Goal: Information Seeking & Learning: Learn about a topic

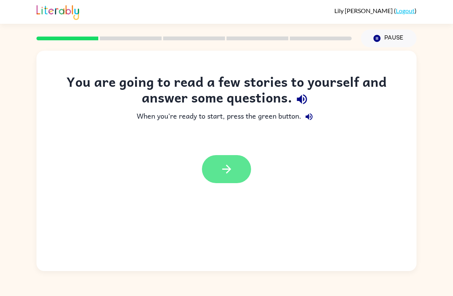
click at [215, 163] on button "button" at bounding box center [226, 169] width 49 height 28
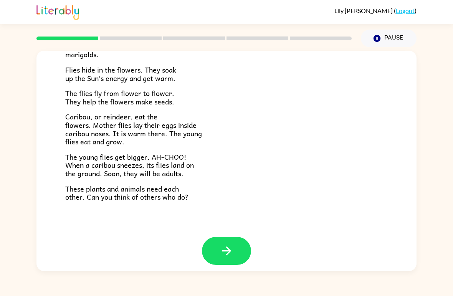
scroll to position [151, 0]
click at [243, 247] on button "button" at bounding box center [226, 251] width 49 height 28
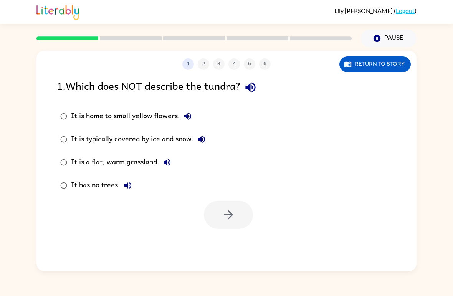
click at [259, 252] on div "1 2 3 4 5 6 Return to story 1 . Which does NOT describe the tundra? It is home …" at bounding box center [226, 161] width 380 height 220
click at [371, 68] on button "Return to story" at bounding box center [375, 64] width 71 height 16
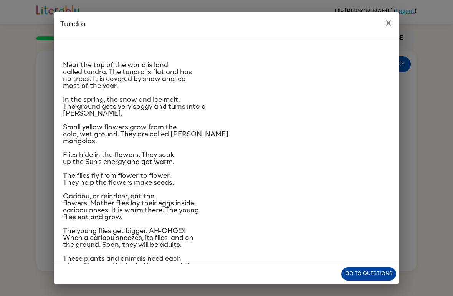
click at [365, 273] on button "Go to questions" at bounding box center [368, 273] width 55 height 13
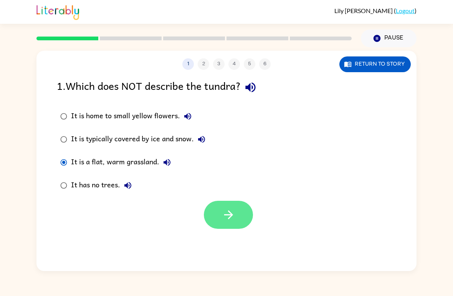
click at [244, 217] on button "button" at bounding box center [228, 215] width 49 height 28
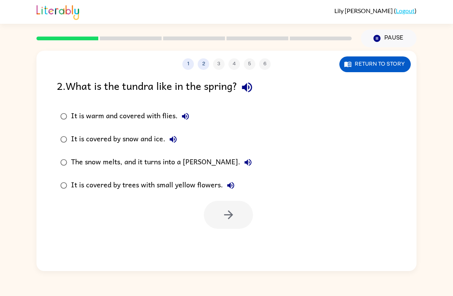
click at [74, 161] on div "The snow melts, and it turns into a [PERSON_NAME]." at bounding box center [163, 162] width 185 height 15
click at [227, 225] on button "button" at bounding box center [228, 215] width 49 height 28
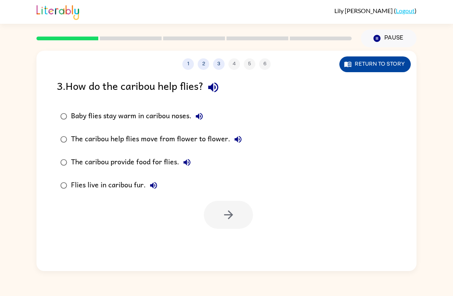
click at [367, 71] on button "Return to story" at bounding box center [375, 64] width 71 height 16
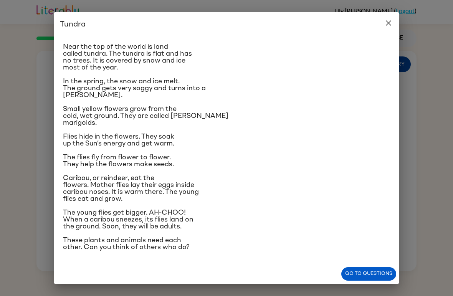
scroll to position [50, 0]
click at [374, 25] on h2 "Tundra" at bounding box center [227, 24] width 346 height 25
click at [389, 26] on icon "close" at bounding box center [388, 22] width 9 height 9
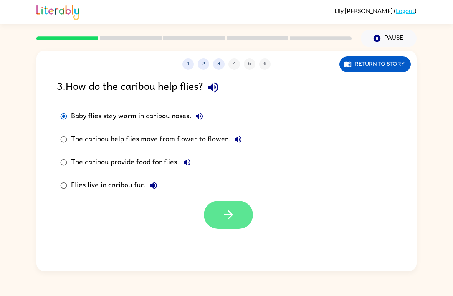
click at [238, 219] on button "button" at bounding box center [228, 215] width 49 height 28
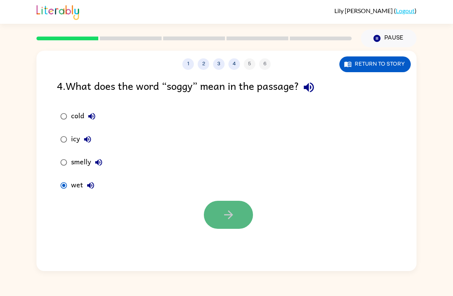
click at [234, 224] on button "button" at bounding box center [228, 215] width 49 height 28
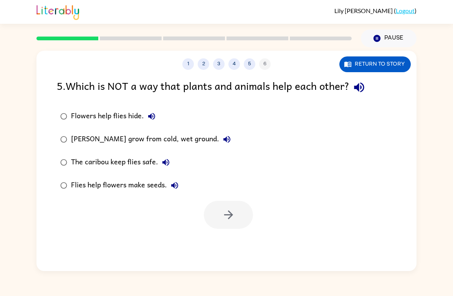
click at [70, 152] on label "The caribou keep flies safe." at bounding box center [146, 162] width 186 height 23
click at [241, 210] on button "button" at bounding box center [228, 215] width 49 height 28
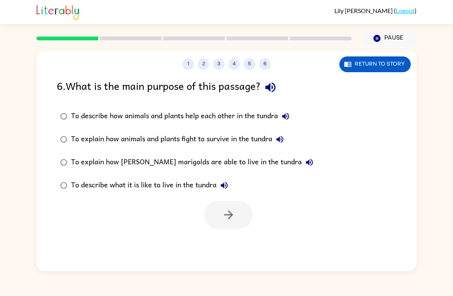
click at [78, 115] on div "To describe how animals and plants help each other in the tundra" at bounding box center [182, 116] width 222 height 15
click at [253, 213] on button "button" at bounding box center [228, 215] width 49 height 28
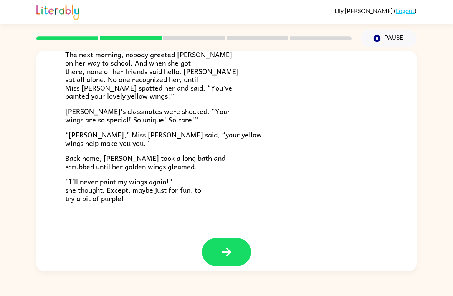
scroll to position [207, 0]
click at [232, 247] on icon "button" at bounding box center [226, 252] width 13 height 13
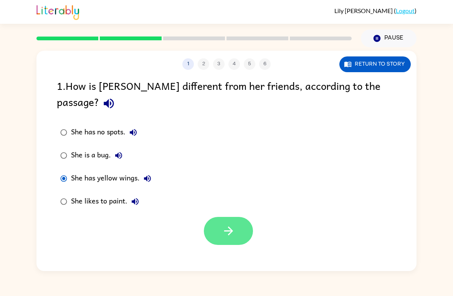
click at [239, 219] on button "button" at bounding box center [228, 231] width 49 height 28
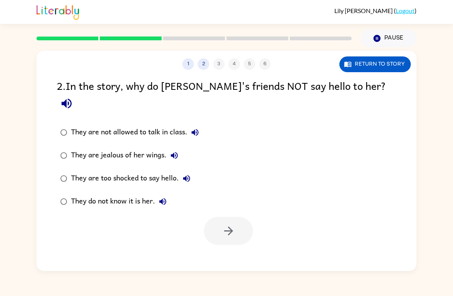
click at [89, 194] on div "They do not know it is her." at bounding box center [120, 201] width 99 height 15
click at [231, 224] on icon "button" at bounding box center [228, 230] width 13 height 13
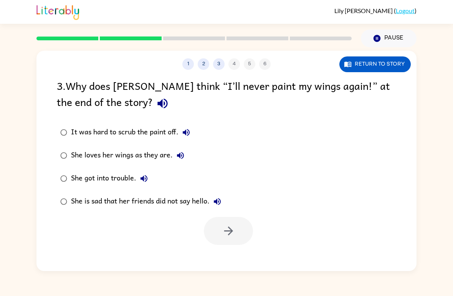
click at [95, 202] on div "She is sad that her friends did not say hello." at bounding box center [148, 201] width 154 height 15
click at [239, 237] on button "button" at bounding box center [228, 231] width 49 height 28
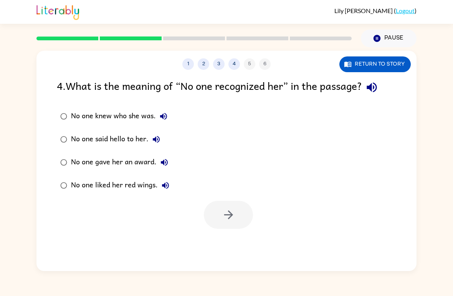
click at [114, 114] on div "No one knew who she was." at bounding box center [121, 116] width 100 height 15
click at [245, 211] on button "button" at bounding box center [228, 215] width 49 height 28
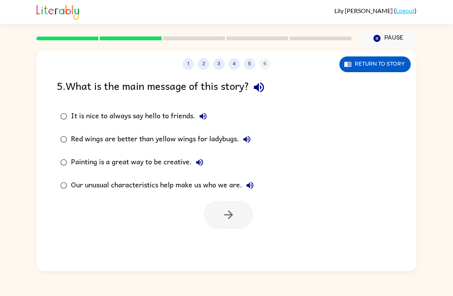
click at [119, 185] on div "Our unusual characteristics help make us who we are." at bounding box center [164, 185] width 187 height 15
click at [233, 214] on icon "button" at bounding box center [228, 214] width 13 height 13
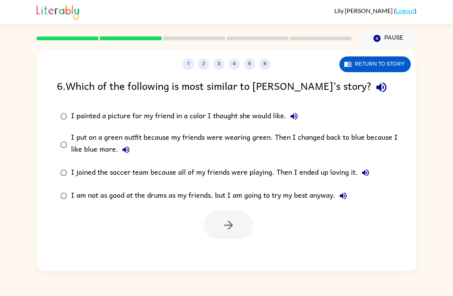
click at [78, 121] on div "I painted a picture for my friend in a color I thought she would like." at bounding box center [186, 116] width 231 height 15
click at [77, 151] on div "I put on a green outfit because my friends were wearing green. Then I changed b…" at bounding box center [239, 145] width 336 height 26
click at [240, 220] on button "button" at bounding box center [228, 225] width 49 height 28
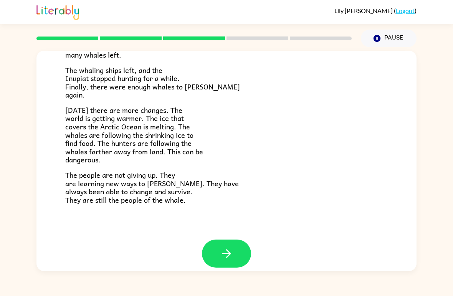
scroll to position [249, 0]
click at [237, 246] on button "button" at bounding box center [226, 254] width 49 height 28
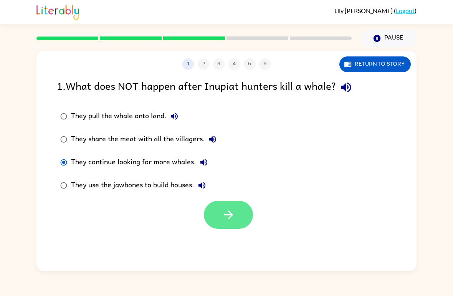
click at [237, 220] on button "button" at bounding box center [228, 215] width 49 height 28
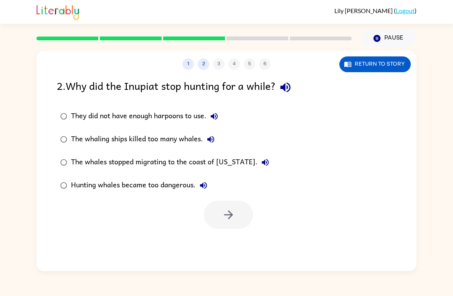
click at [166, 138] on div "The whaling ships killed too many whales." at bounding box center [144, 139] width 147 height 15
click at [240, 214] on button "button" at bounding box center [228, 215] width 49 height 28
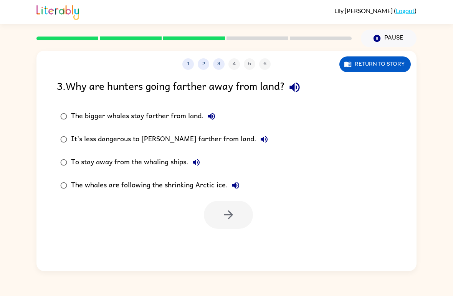
click at [123, 195] on label "The whales are following the shrinking Arctic ice." at bounding box center [164, 185] width 223 height 23
click at [234, 229] on button "button" at bounding box center [228, 215] width 49 height 28
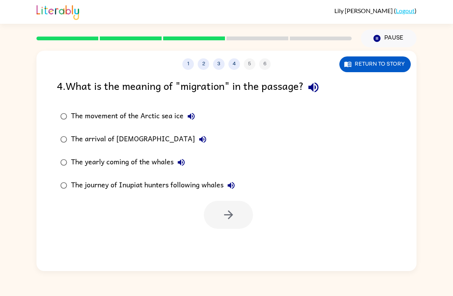
click at [102, 158] on div "The yearly coming of the whales" at bounding box center [130, 162] width 118 height 15
click at [242, 216] on button "button" at bounding box center [228, 215] width 49 height 28
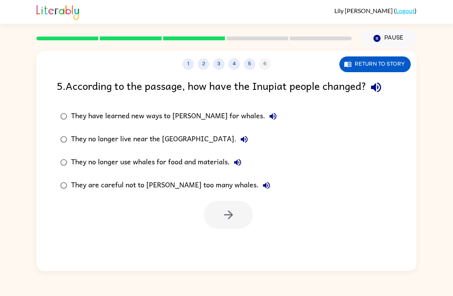
click at [149, 188] on div "They are careful not to [PERSON_NAME] too many whales." at bounding box center [172, 185] width 203 height 15
click at [222, 212] on icon "button" at bounding box center [228, 214] width 13 height 13
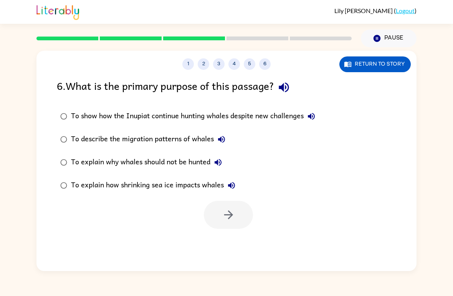
click at [166, 164] on div "To explain why whales should not be hunted" at bounding box center [148, 162] width 155 height 15
click at [235, 225] on button "button" at bounding box center [228, 215] width 49 height 28
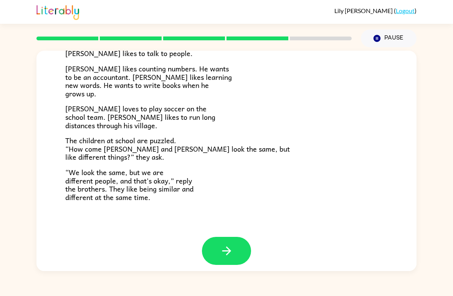
scroll to position [159, 0]
click at [228, 249] on icon "button" at bounding box center [226, 251] width 9 height 9
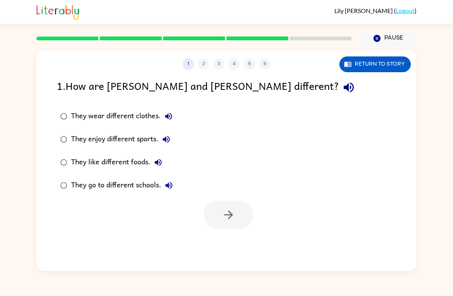
scroll to position [0, 0]
click at [96, 138] on div "They enjoy different sports." at bounding box center [122, 139] width 103 height 15
click at [229, 213] on icon "button" at bounding box center [228, 214] width 9 height 9
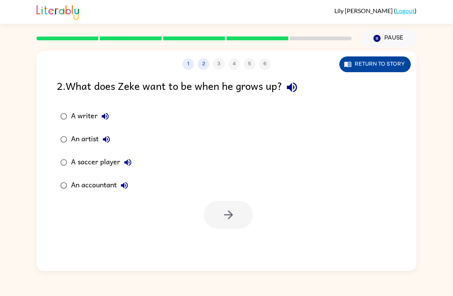
click at [368, 68] on button "Return to story" at bounding box center [375, 64] width 71 height 16
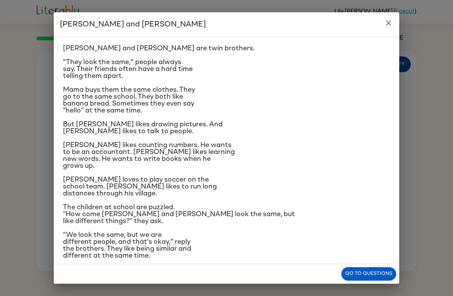
scroll to position [17, 0]
click at [384, 20] on icon "close" at bounding box center [388, 22] width 9 height 9
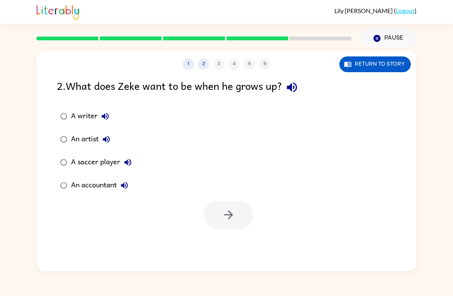
click at [75, 112] on div "A writer" at bounding box center [92, 116] width 42 height 15
click at [219, 225] on button "button" at bounding box center [228, 215] width 49 height 28
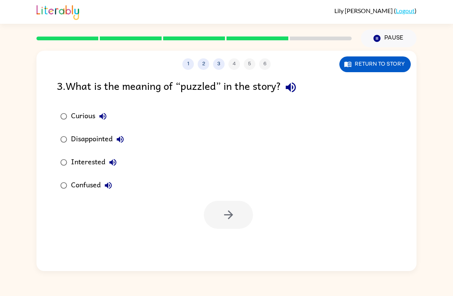
click at [88, 191] on div "Confused" at bounding box center [93, 185] width 45 height 15
click at [239, 215] on button "button" at bounding box center [228, 215] width 49 height 28
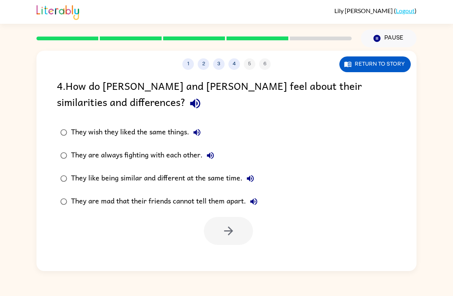
click at [94, 173] on div "They like being similar and different at the same time." at bounding box center [164, 178] width 187 height 15
click at [217, 230] on button "button" at bounding box center [228, 231] width 49 height 28
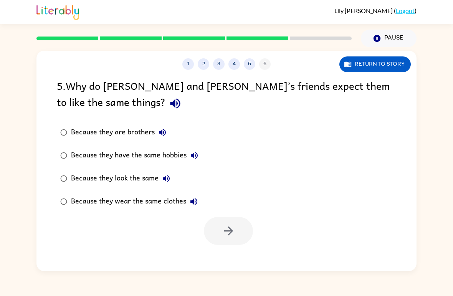
click at [88, 177] on div "Because they look the same" at bounding box center [122, 178] width 103 height 15
click at [213, 224] on button "button" at bounding box center [228, 231] width 49 height 28
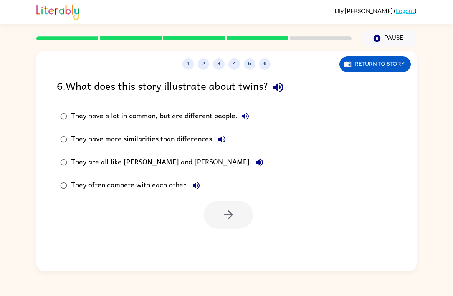
click at [144, 113] on div "They have a lot in common, but are different people." at bounding box center [162, 116] width 182 height 15
click at [236, 218] on button "button" at bounding box center [228, 215] width 49 height 28
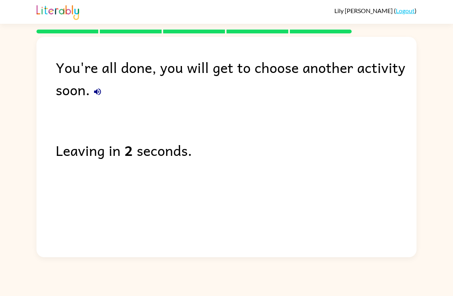
click at [312, 147] on div "Leaving in 2 seconds." at bounding box center [236, 150] width 361 height 22
